Goal: Task Accomplishment & Management: Use online tool/utility

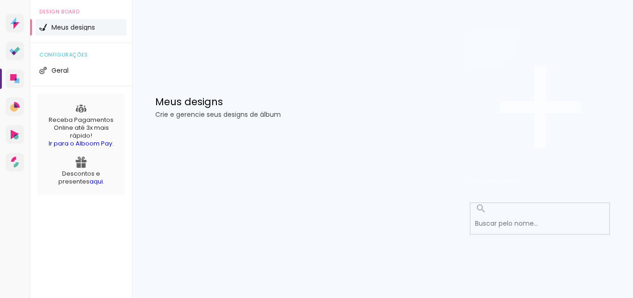
click at [547, 61] on iron-icon at bounding box center [540, 107] width 139 height 139
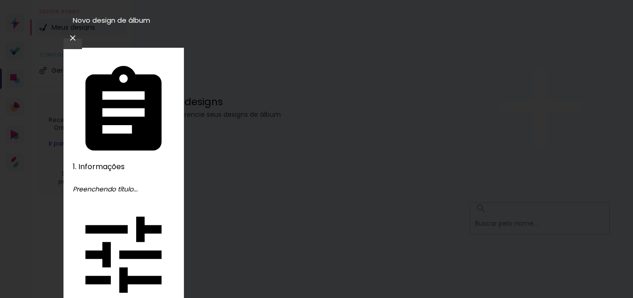
type input "Loanny"
type paper-input "Loanny"
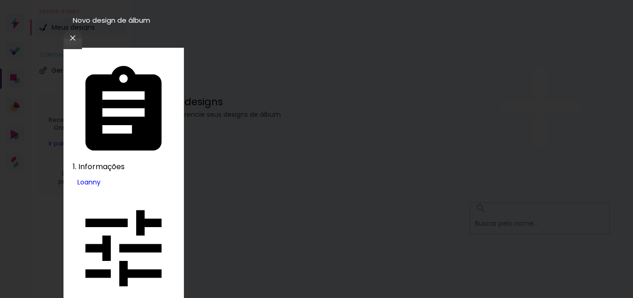
click at [78, 33] on iron-icon at bounding box center [72, 37] width 11 height 9
